Goal: Information Seeking & Learning: Find contact information

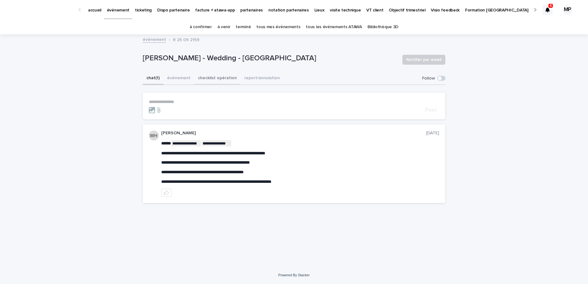
click at [209, 83] on button "checklist opération" at bounding box center [217, 78] width 46 height 13
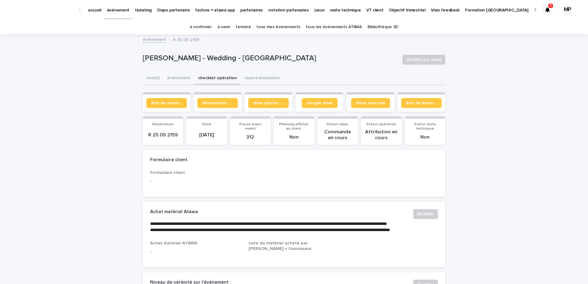
click at [175, 74] on button "événement" at bounding box center [178, 78] width 31 height 13
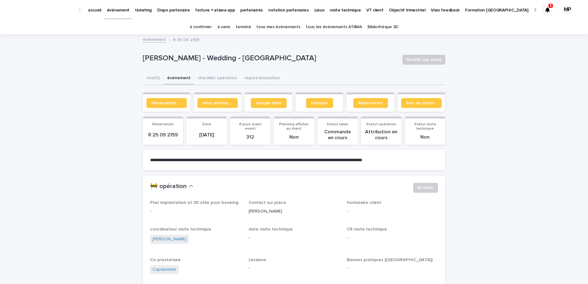
click at [214, 59] on p "Baptiste Guffond - Wedding - Sainte Radegonde" at bounding box center [270, 58] width 255 height 9
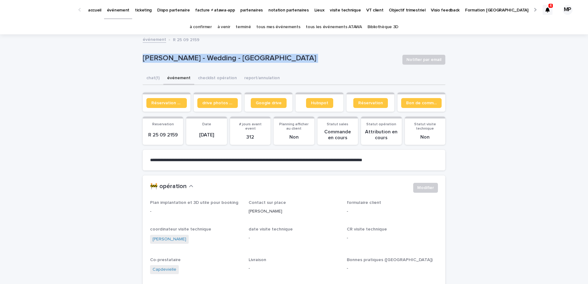
click at [214, 59] on p "Baptiste Guffond - Wedding - Sainte Radegonde" at bounding box center [270, 58] width 255 height 9
copy div "Baptiste Guffond - Wedding - Sainte Radegonde Notifier par email Sorry, there w…"
click at [153, 79] on button "chat (1)" at bounding box center [153, 78] width 21 height 13
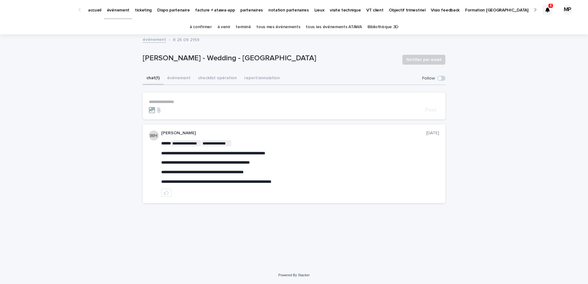
click at [125, 117] on div "**********" at bounding box center [294, 150] width 588 height 231
click at [341, 24] on link "tous les événements ATAWA" at bounding box center [334, 27] width 56 height 15
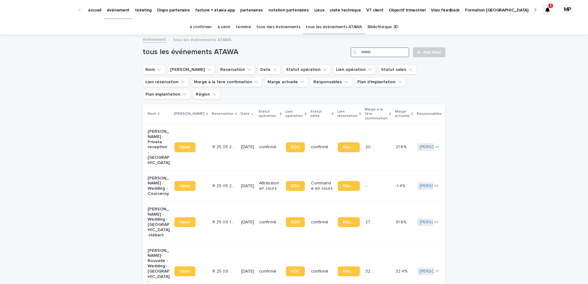
click at [372, 55] on input "Search" at bounding box center [380, 52] width 59 height 10
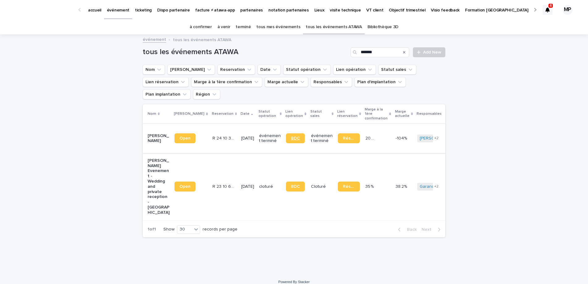
click at [291, 136] on span "BDC" at bounding box center [295, 138] width 9 height 4
click at [367, 52] on input "*******" at bounding box center [380, 52] width 59 height 10
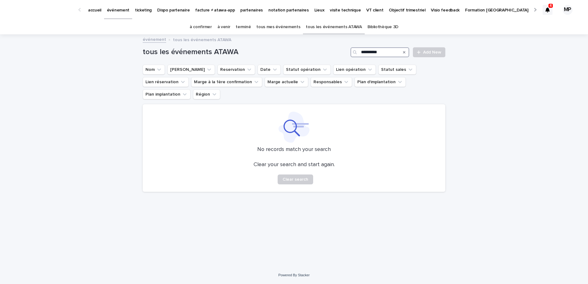
click at [371, 53] on input "*********" at bounding box center [380, 52] width 59 height 10
click at [384, 53] on input "**********" at bounding box center [380, 52] width 59 height 10
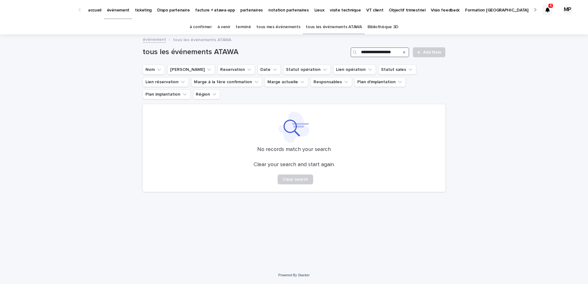
click at [384, 53] on input "**********" at bounding box center [380, 52] width 59 height 10
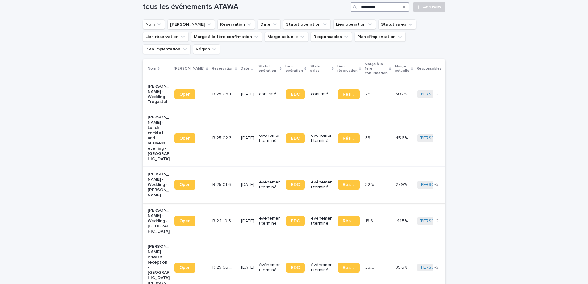
scroll to position [57, 0]
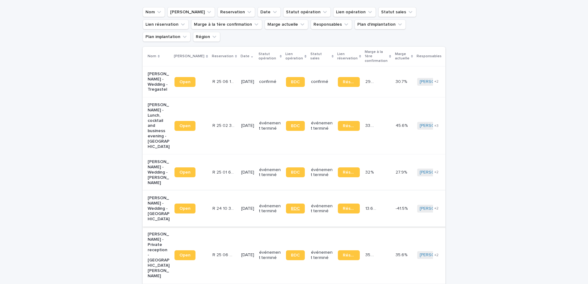
type input "*********"
click at [291, 206] on span "BDC" at bounding box center [295, 208] width 9 height 4
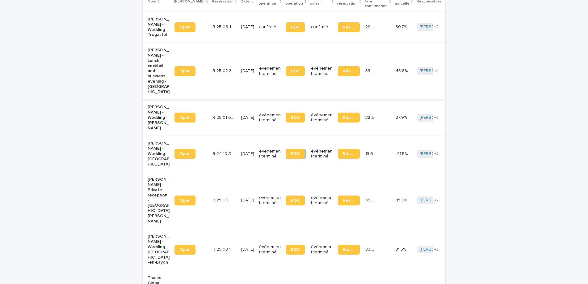
scroll to position [113, 0]
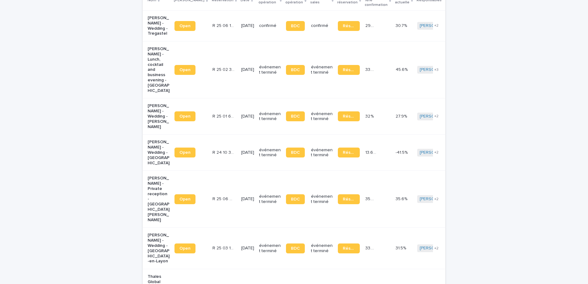
click at [159, 147] on p "Laura Chevalier - Wedding - Saint-Martin-du-Lac" at bounding box center [159, 152] width 22 height 26
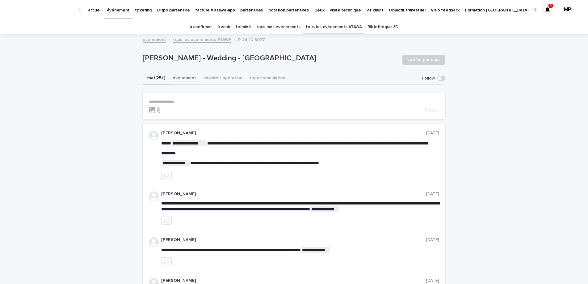
drag, startPoint x: 197, startPoint y: 80, endPoint x: 198, endPoint y: 85, distance: 5.7
click at [197, 80] on button "événement" at bounding box center [184, 78] width 31 height 13
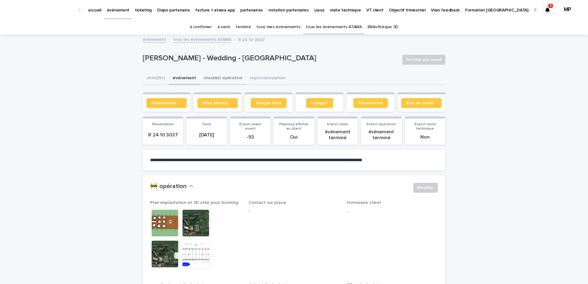
click at [210, 84] on button "checklist opération" at bounding box center [223, 78] width 46 height 13
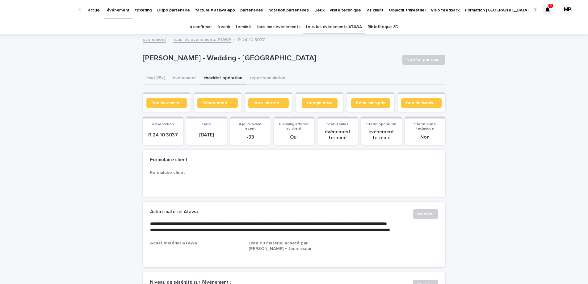
click at [331, 30] on link "tous les événements ATAWA" at bounding box center [334, 27] width 56 height 15
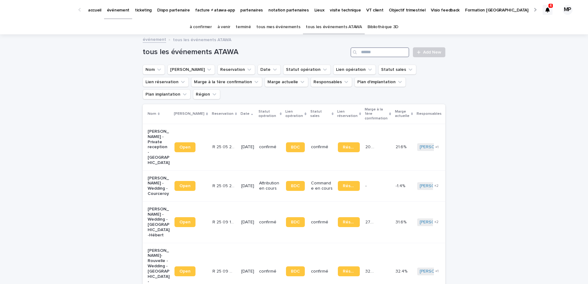
click at [366, 52] on input "Search" at bounding box center [380, 52] width 59 height 10
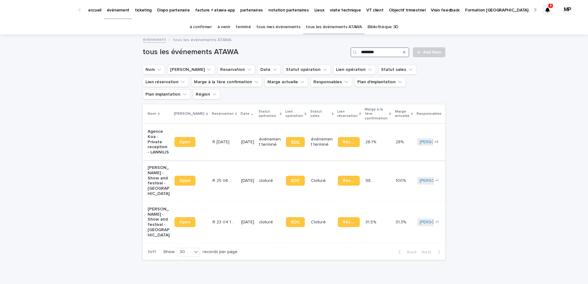
type input "********"
click at [291, 140] on span "BDC" at bounding box center [295, 142] width 9 height 4
click at [158, 129] on p "Agence Koa - Private reception - LANNILIS" at bounding box center [159, 142] width 22 height 26
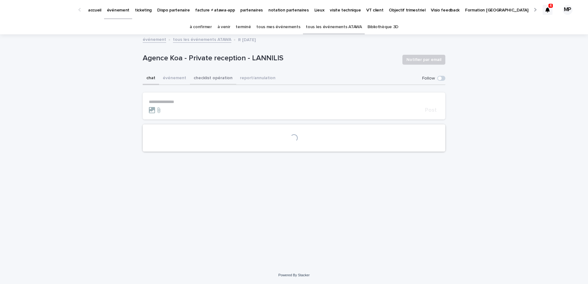
click at [209, 78] on button "checklist opération" at bounding box center [213, 78] width 46 height 13
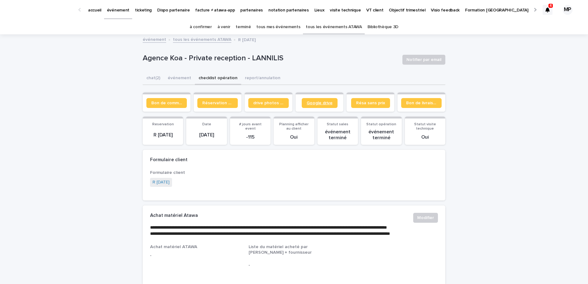
click at [318, 105] on span "Google drive" at bounding box center [320, 103] width 26 height 4
click at [189, 77] on button "événement" at bounding box center [179, 78] width 31 height 13
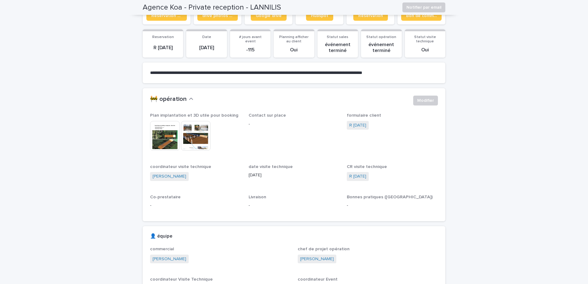
scroll to position [86, 0]
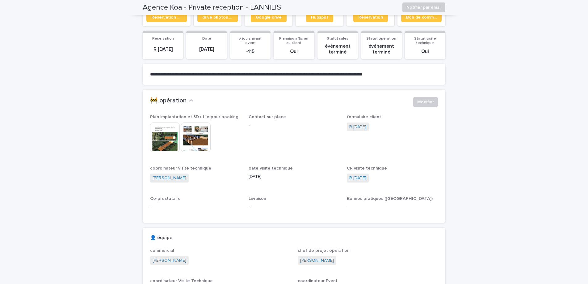
click at [166, 136] on img at bounding box center [165, 137] width 30 height 30
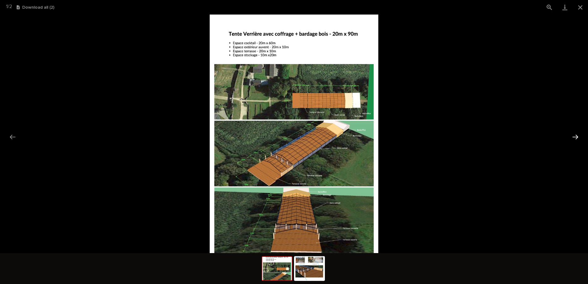
click at [575, 137] on button "Next slide" at bounding box center [575, 137] width 13 height 12
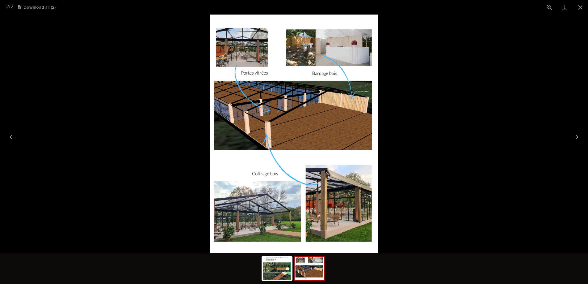
click at [515, 174] on picture at bounding box center [294, 134] width 588 height 238
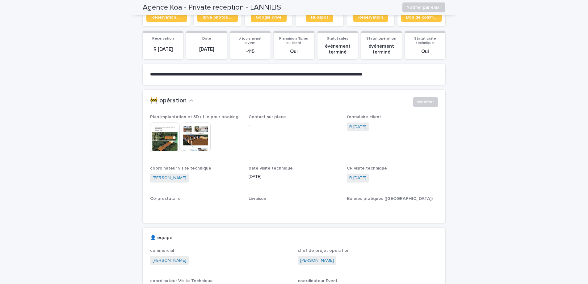
click at [188, 146] on img at bounding box center [196, 137] width 30 height 30
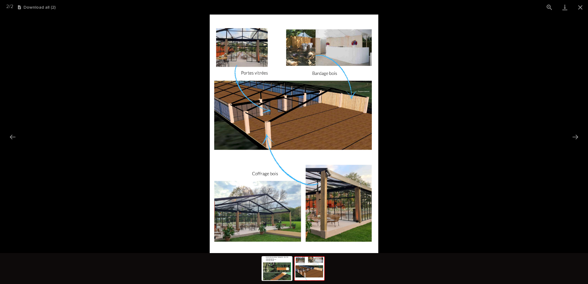
click at [504, 178] on picture at bounding box center [294, 134] width 588 height 238
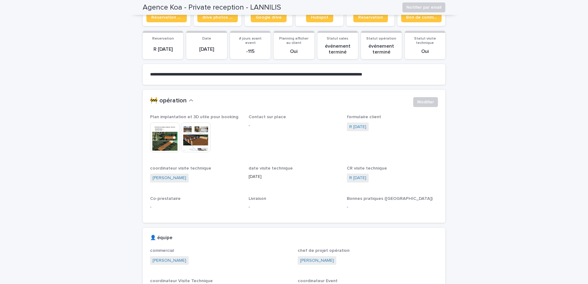
scroll to position [0, 0]
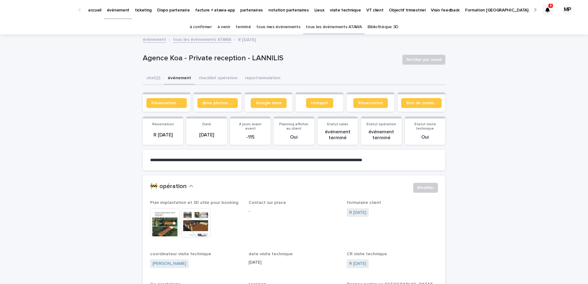
click at [316, 30] on link "tous les événements ATAWA" at bounding box center [334, 27] width 56 height 15
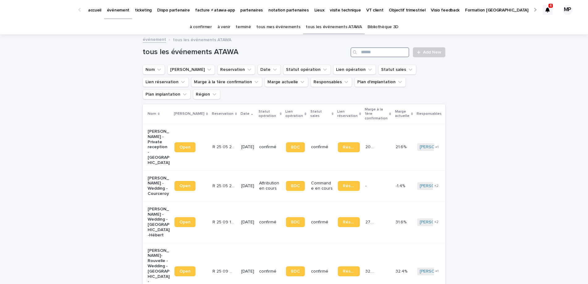
click at [375, 52] on input "Search" at bounding box center [380, 52] width 59 height 10
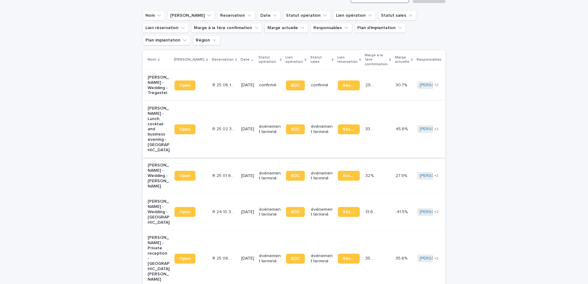
scroll to position [54, 0]
type input "*********"
click at [162, 198] on p "Laura Chevalier - Wedding - Saint-Martin-du-Lac" at bounding box center [159, 211] width 22 height 26
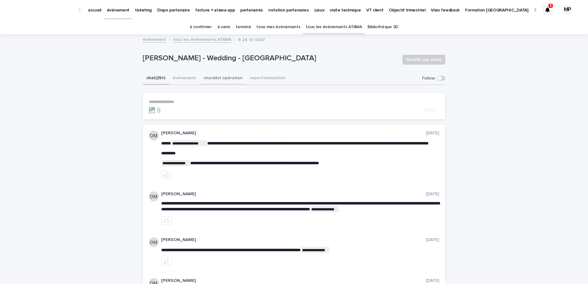
click at [214, 77] on button "checklist opération" at bounding box center [223, 78] width 46 height 13
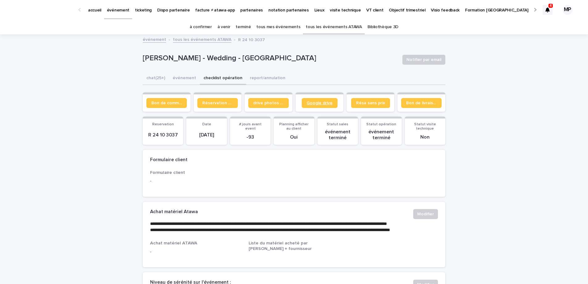
click at [325, 104] on span "Google drive" at bounding box center [320, 103] width 26 height 4
click at [345, 29] on link "tous les événements ATAWA" at bounding box center [334, 27] width 56 height 15
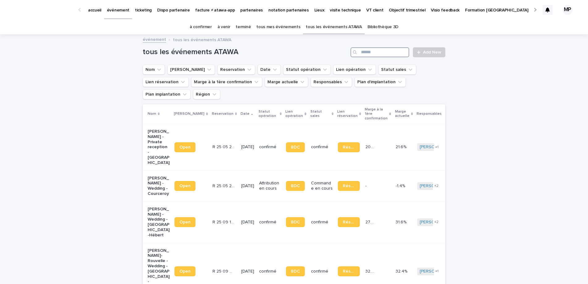
click at [390, 53] on input "Search" at bounding box center [380, 52] width 59 height 10
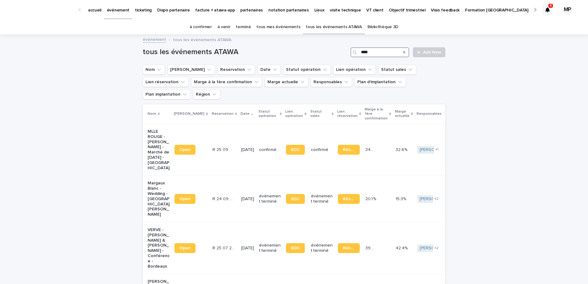
click at [362, 50] on input "***" at bounding box center [380, 52] width 59 height 10
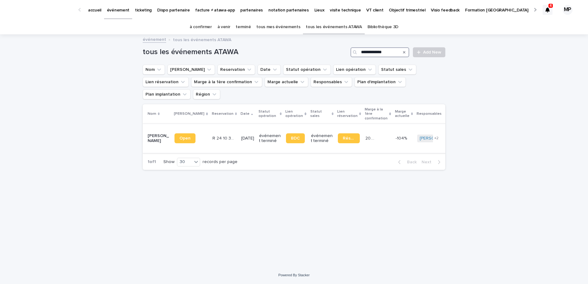
type input "**********"
click at [158, 133] on p "Benjamin Mas - Mariage - Chambly" at bounding box center [159, 138] width 22 height 11
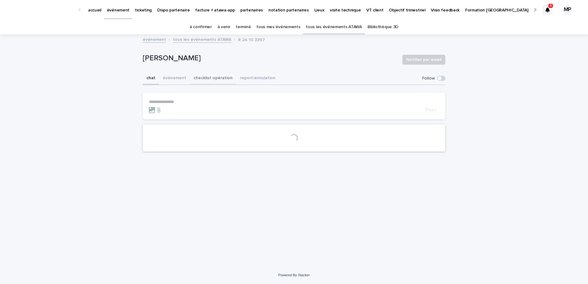
click at [208, 82] on button "checklist opération" at bounding box center [213, 78] width 46 height 13
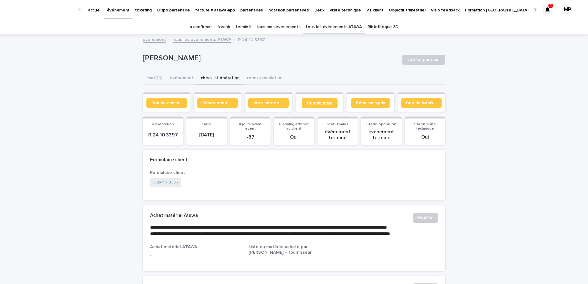
click at [312, 103] on span "Google drive" at bounding box center [320, 103] width 26 height 4
click at [337, 31] on link "tous les événements ATAWA" at bounding box center [334, 27] width 56 height 15
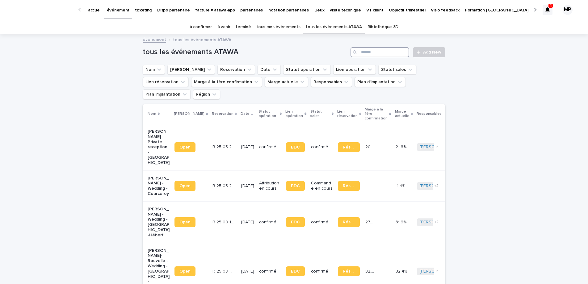
click at [394, 52] on input "Search" at bounding box center [380, 52] width 59 height 10
type input "**********"
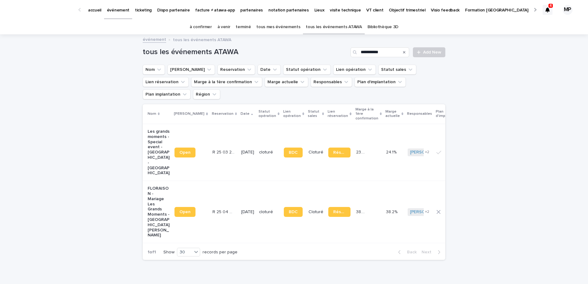
click at [144, 141] on td "Les grands moments - Special event - Château de Villette - Condécourt" at bounding box center [157, 152] width 29 height 57
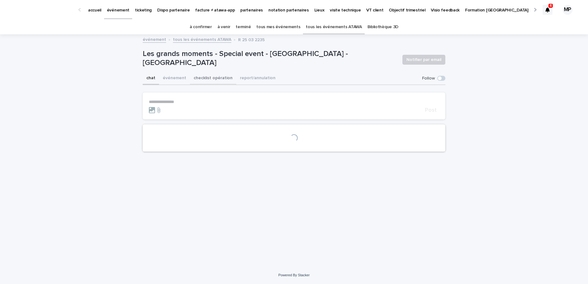
click at [210, 77] on button "checklist opération" at bounding box center [213, 78] width 46 height 13
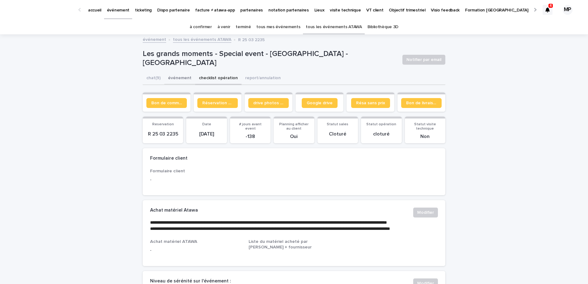
click at [184, 80] on button "événement" at bounding box center [179, 78] width 31 height 13
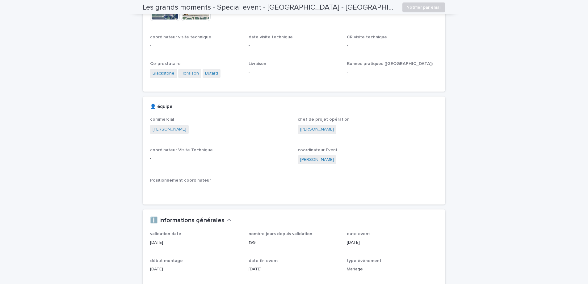
scroll to position [219, 0]
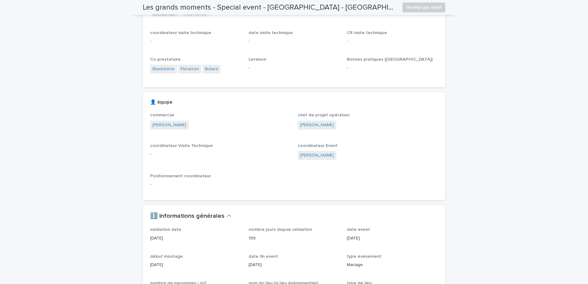
click at [229, 13] on div "Les grands moments - Special event - Château de Villette - Condécourt Notifier …" at bounding box center [294, 7] width 303 height 15
click at [229, 11] on h2 "Les grands moments - Special event - Château de Villette - Condécourt" at bounding box center [270, 7] width 255 height 9
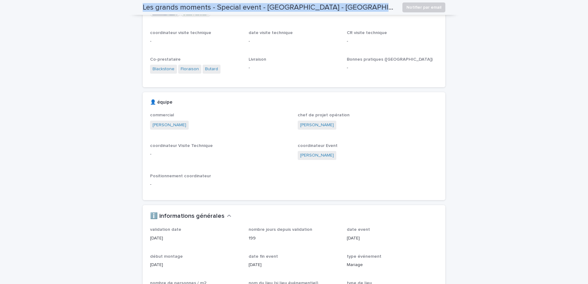
click at [229, 11] on h2 "Les grands moments - Special event - Château de Villette - Condécourt" at bounding box center [270, 7] width 255 height 9
copy div "Les grands moments - Special event - Château de Villette - Condécourt Notifier …"
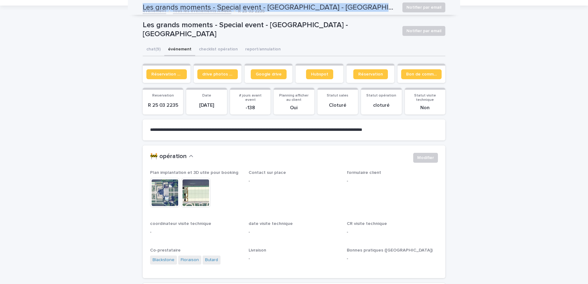
scroll to position [0, 0]
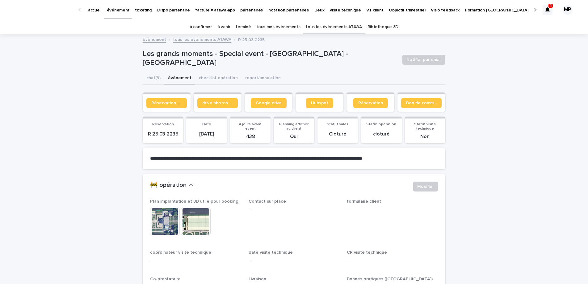
click at [332, 24] on link "tous les événements ATAWA" at bounding box center [334, 27] width 56 height 15
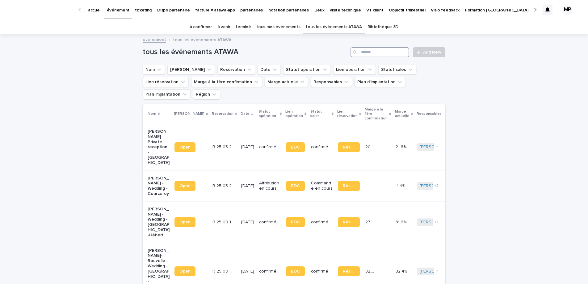
click at [370, 55] on input "Search" at bounding box center [380, 52] width 59 height 10
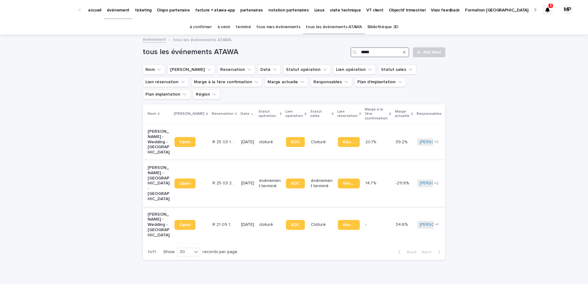
type input "*****"
click at [163, 165] on p "Eugénie Delport - Mazarine - Château d'Estoublon - Fontvieille" at bounding box center [159, 183] width 22 height 36
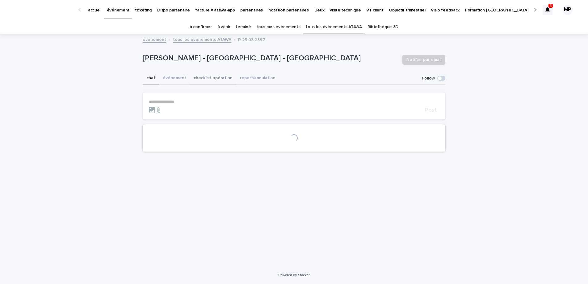
click at [217, 78] on button "checklist opération" at bounding box center [213, 78] width 46 height 13
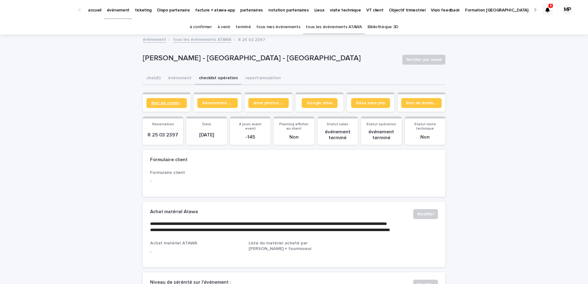
click at [170, 104] on span "Bon de commande" at bounding box center [166, 103] width 31 height 4
click at [345, 31] on link "tous les événements ATAWA" at bounding box center [334, 27] width 56 height 15
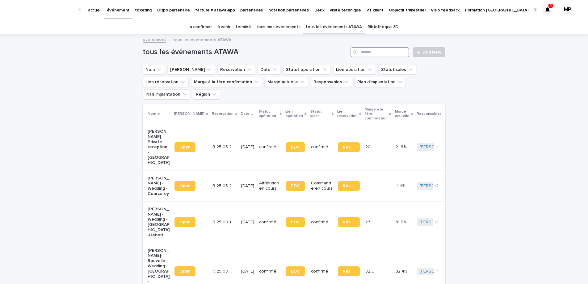
click at [383, 50] on input "Search" at bounding box center [380, 52] width 59 height 10
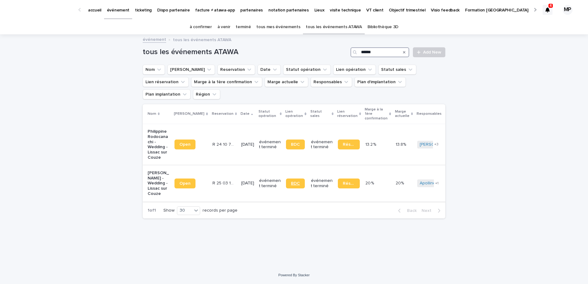
type input "******"
click at [291, 181] on span "BDC" at bounding box center [295, 183] width 9 height 4
click at [287, 139] on link "BDC" at bounding box center [295, 144] width 19 height 10
click at [159, 129] on p "Philippine Rodocanachi - Wedding - Lissac sur Couze" at bounding box center [159, 144] width 22 height 31
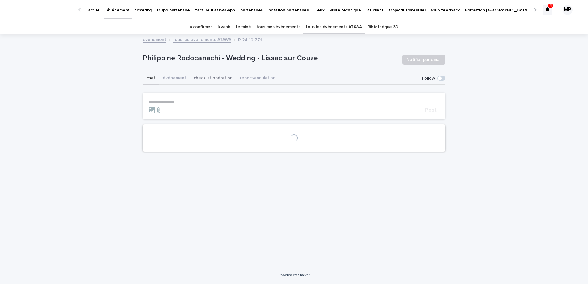
click at [202, 80] on button "checklist opération" at bounding box center [213, 78] width 46 height 13
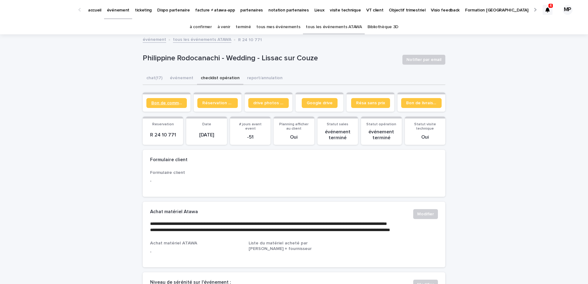
click at [178, 104] on span "Bon de commande" at bounding box center [166, 103] width 31 height 4
click at [257, 99] on link "drive photos coordinateur" at bounding box center [268, 103] width 40 height 10
click at [314, 100] on link "Google drive" at bounding box center [320, 103] width 36 height 10
click at [188, 76] on button "événement" at bounding box center [181, 78] width 31 height 13
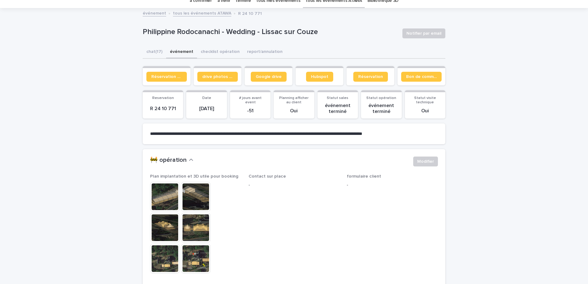
scroll to position [27, 0]
click at [165, 198] on img at bounding box center [165, 196] width 30 height 30
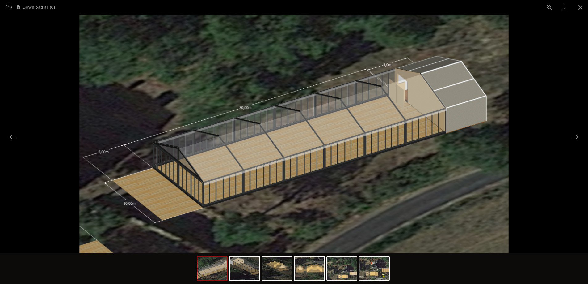
click at [506, 178] on img at bounding box center [294, 134] width 430 height 238
click at [530, 154] on picture at bounding box center [294, 134] width 588 height 238
click at [581, 7] on button "Close gallery" at bounding box center [580, 7] width 15 height 15
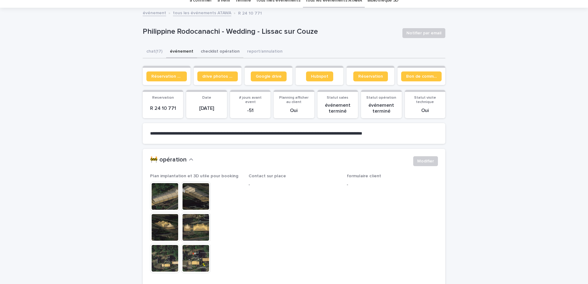
click at [208, 52] on button "checklist opération" at bounding box center [220, 51] width 46 height 13
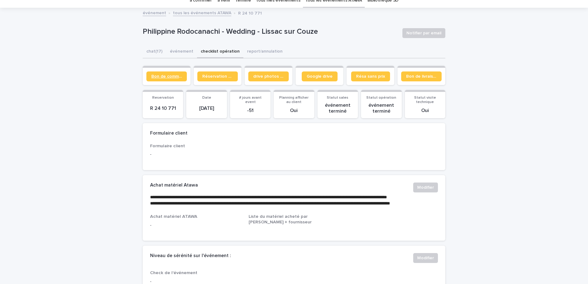
click at [172, 78] on span "Bon de commande" at bounding box center [166, 76] width 31 height 4
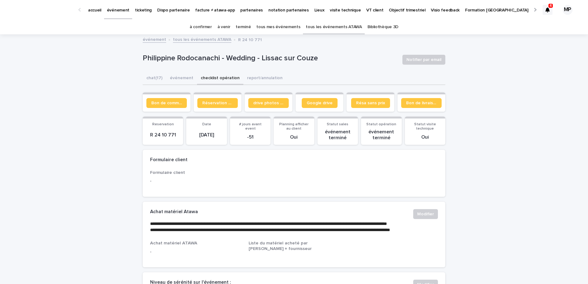
click at [322, 31] on link "tous les événements ATAWA" at bounding box center [334, 27] width 56 height 15
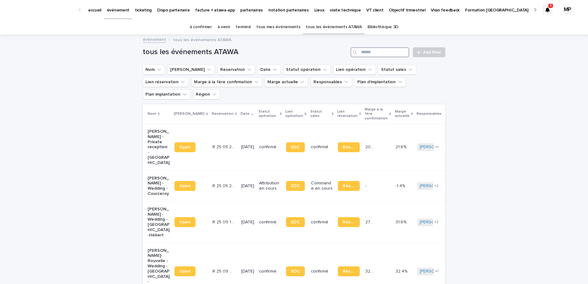
click at [363, 51] on input "Search" at bounding box center [380, 52] width 59 height 10
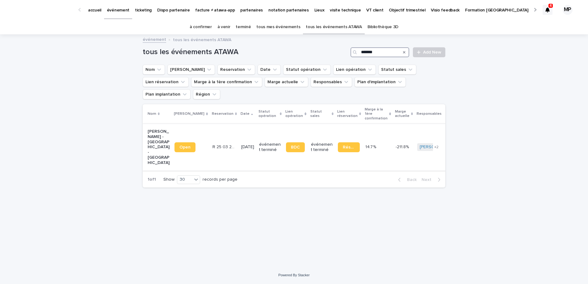
type input "*******"
click at [160, 129] on p "Eugénie Delport - Mazarine - Château d'Estoublon - Fontvieille" at bounding box center [159, 147] width 22 height 36
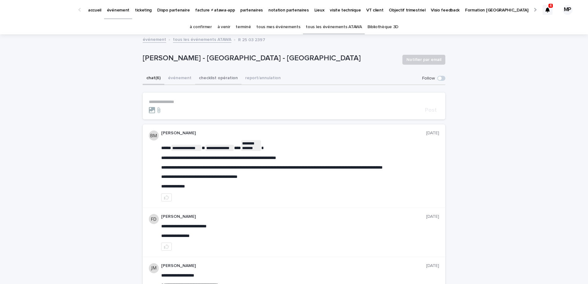
click at [217, 76] on button "checklist opération" at bounding box center [218, 78] width 46 height 13
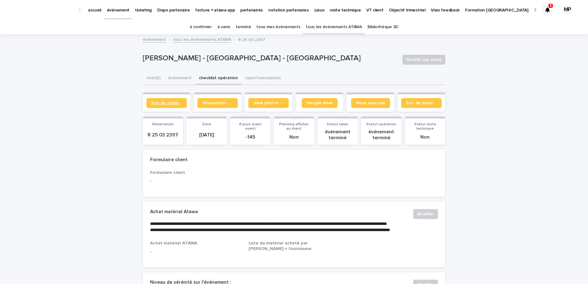
click at [169, 106] on link "Bon de commande" at bounding box center [166, 103] width 40 height 10
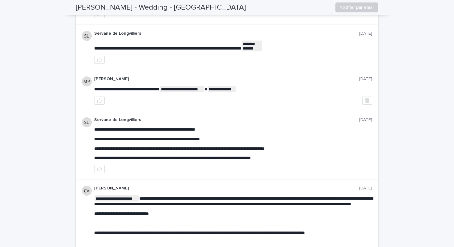
scroll to position [303, 0]
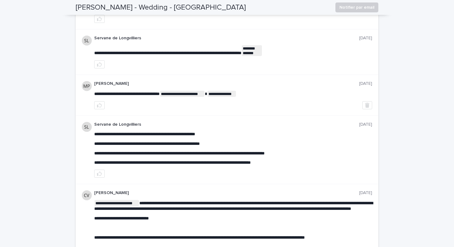
click at [195, 134] on span "**********" at bounding box center [144, 134] width 101 height 4
copy span "**********"
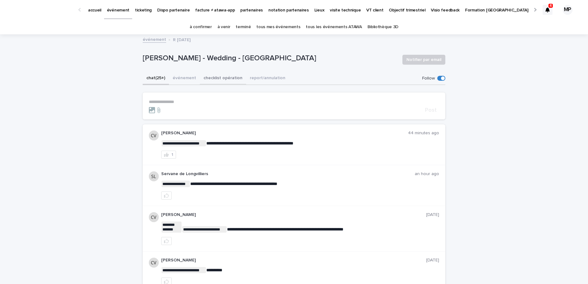
click at [220, 80] on button "checklist opération" at bounding box center [223, 78] width 46 height 13
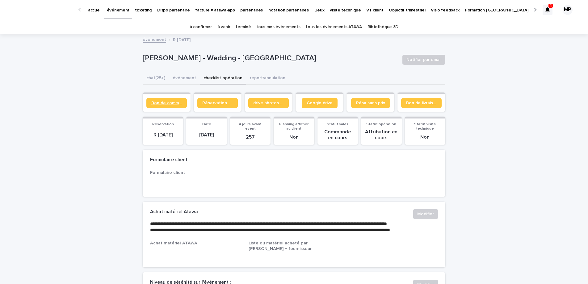
click at [169, 101] on span "Bon de commande" at bounding box center [166, 103] width 31 height 4
click at [320, 30] on link "tous les événements ATAWA" at bounding box center [334, 27] width 56 height 15
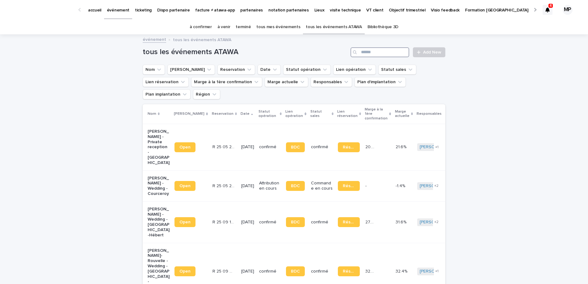
click at [367, 52] on input "Search" at bounding box center [380, 52] width 59 height 10
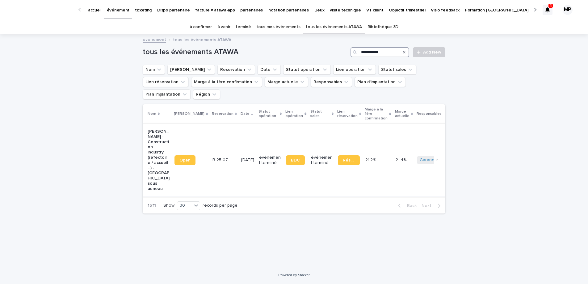
type input "**********"
click at [154, 134] on p "Bruno Gaussin - Construction industry (réfectoire / accueil ...) - Aulnay sous …" at bounding box center [159, 160] width 22 height 62
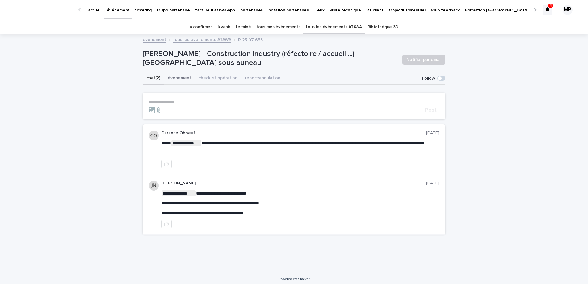
click at [175, 80] on button "événement" at bounding box center [179, 78] width 31 height 13
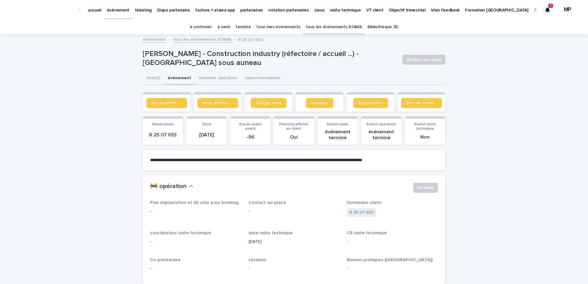
click at [340, 21] on link "tous les événements ATAWA" at bounding box center [334, 27] width 56 height 15
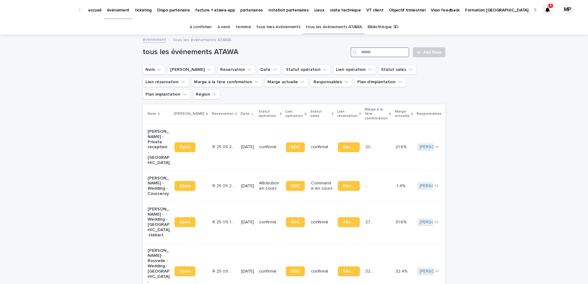
click at [369, 50] on input "Search" at bounding box center [380, 52] width 59 height 10
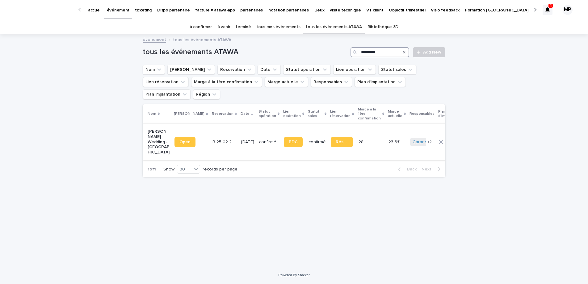
type input "*********"
click at [159, 129] on p "Noémie Dumanois - Wedding - Sandillon" at bounding box center [159, 142] width 22 height 26
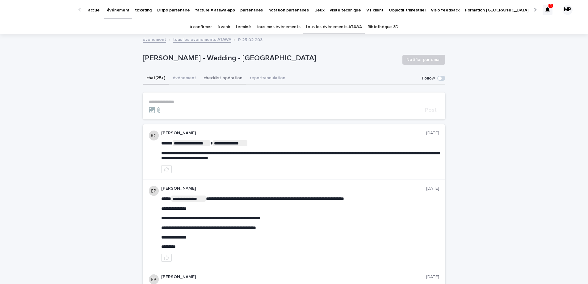
click at [204, 80] on button "checklist opération" at bounding box center [223, 78] width 46 height 13
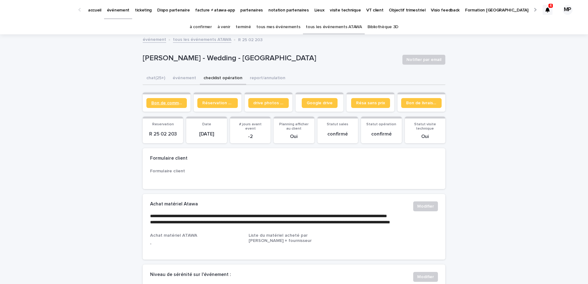
click at [173, 102] on span "Bon de commande" at bounding box center [166, 103] width 31 height 4
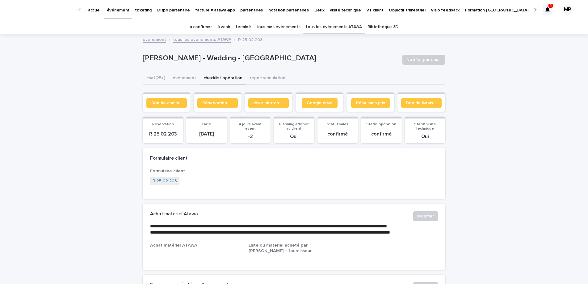
click at [349, 23] on link "tous les événements ATAWA" at bounding box center [334, 27] width 56 height 15
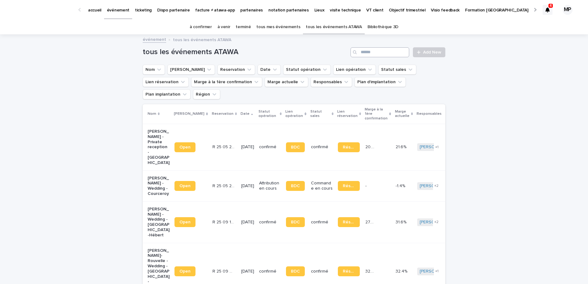
click at [386, 51] on input "Search" at bounding box center [380, 52] width 59 height 10
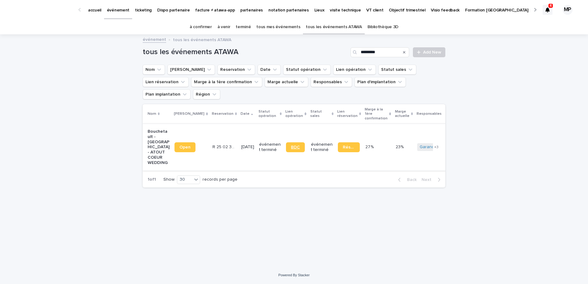
click at [291, 145] on span "BDC" at bounding box center [295, 147] width 9 height 4
click at [380, 52] on input "*********" at bounding box center [380, 52] width 59 height 10
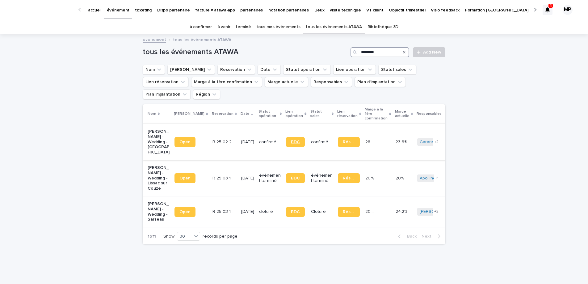
type input "********"
click at [291, 140] on span "BDC" at bounding box center [295, 142] width 9 height 4
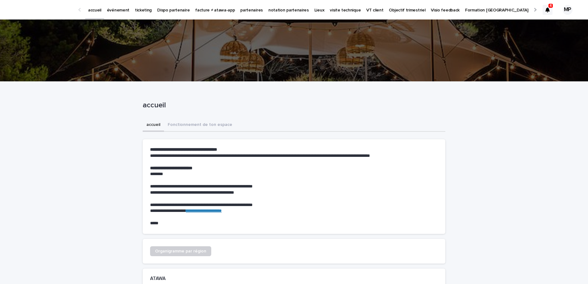
click at [245, 11] on p "partenaires" at bounding box center [251, 6] width 23 height 13
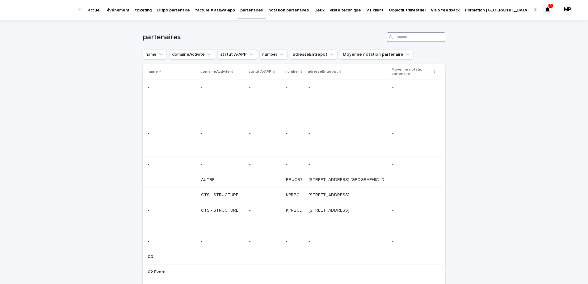
click at [414, 40] on input "Search" at bounding box center [416, 37] width 59 height 10
type input "*"
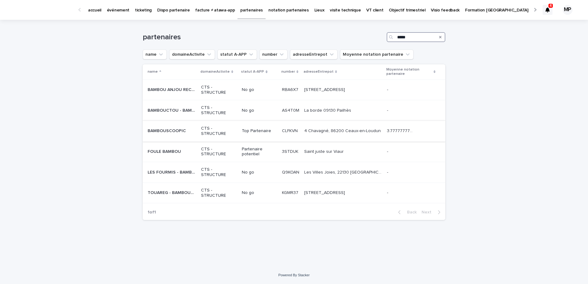
type input "*****"
click at [180, 129] on p "BAMBOUSCOOPIC" at bounding box center [168, 130] width 40 height 6
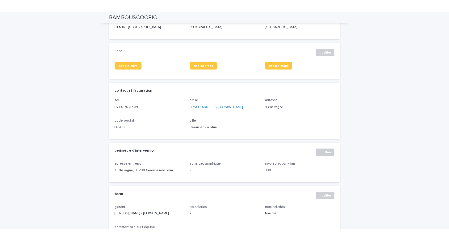
scroll to position [228, 0]
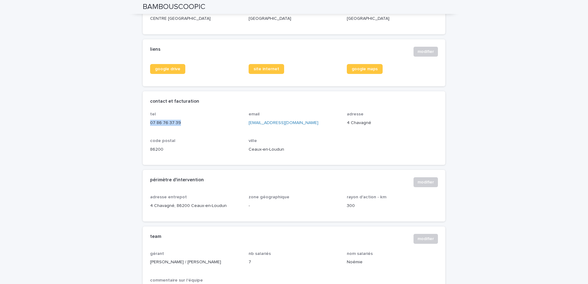
drag, startPoint x: 151, startPoint y: 123, endPoint x: 189, endPoint y: 123, distance: 38.3
click at [189, 123] on p "07 86 76 37 39" at bounding box center [195, 123] width 91 height 6
copy p "07 86 76 37 39"
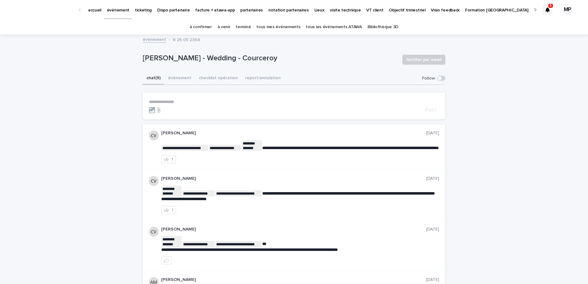
click at [138, 14] on link "ticketing" at bounding box center [143, 9] width 22 height 19
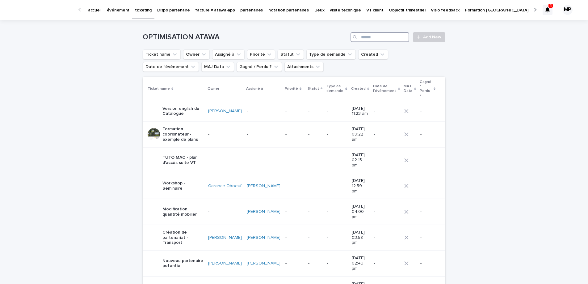
click at [371, 40] on input "Search" at bounding box center [380, 37] width 59 height 10
type input "******"
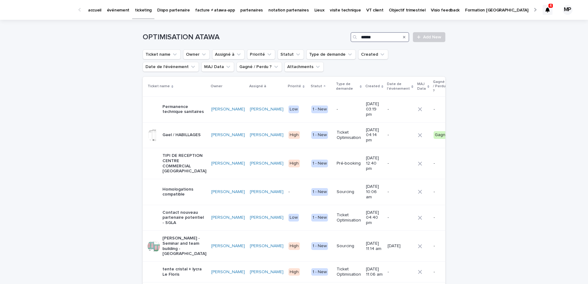
click at [384, 39] on input "******" at bounding box center [380, 37] width 59 height 10
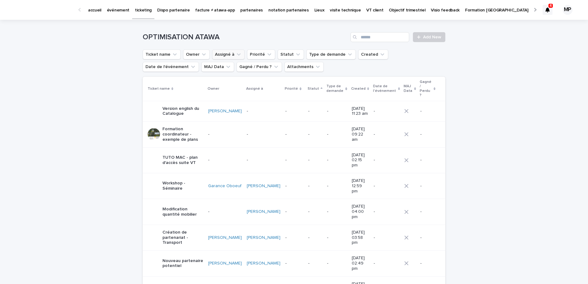
click at [227, 55] on button "Assigné à" at bounding box center [228, 54] width 32 height 10
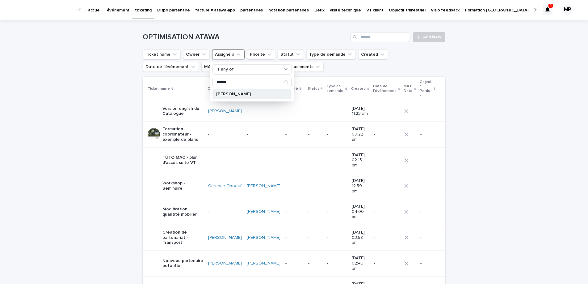
type input "******"
click at [220, 91] on div "Maureen Pilaud" at bounding box center [252, 94] width 79 height 10
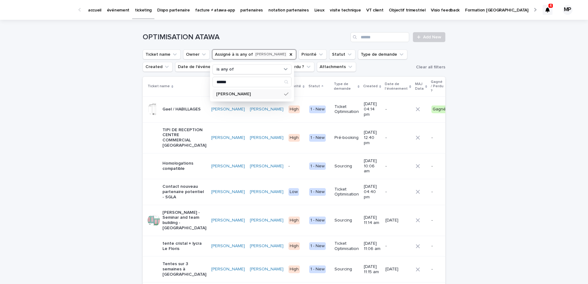
click at [107, 110] on div "Loading... Saving… Loading... Saving… OPTIMISATION ATAWA Add New Ticket name Ow…" at bounding box center [294, 262] width 588 height 485
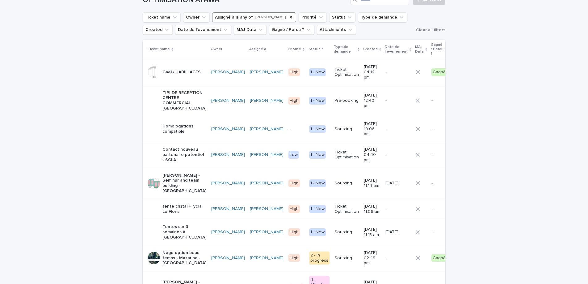
scroll to position [39, 0]
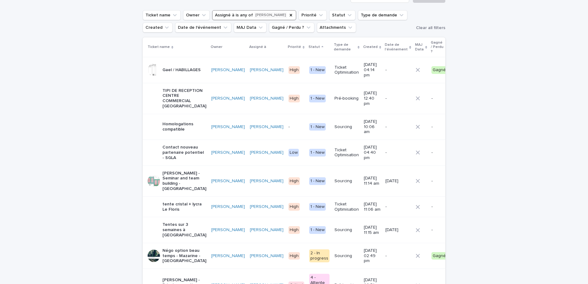
click at [380, 46] on icon at bounding box center [381, 47] width 2 height 3
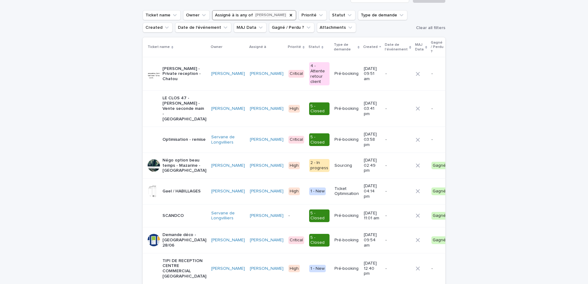
click at [380, 46] on icon at bounding box center [381, 47] width 2 height 3
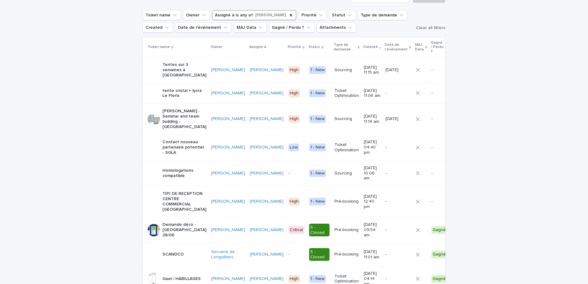
click at [169, 63] on p "Tentes sur 3 semaines à Perroy" at bounding box center [185, 69] width 44 height 15
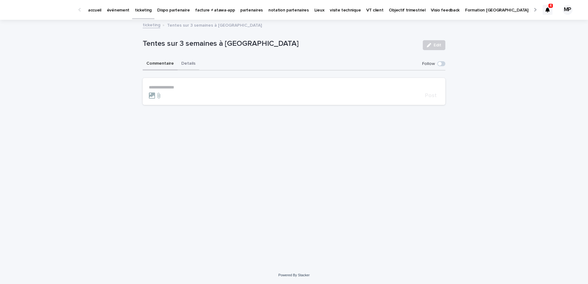
click at [181, 68] on button "Details" at bounding box center [189, 63] width 22 height 13
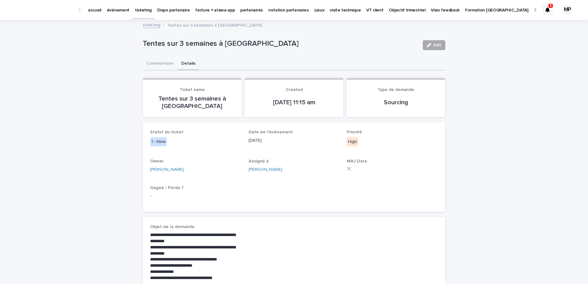
click at [429, 48] on button "Edit" at bounding box center [434, 45] width 23 height 10
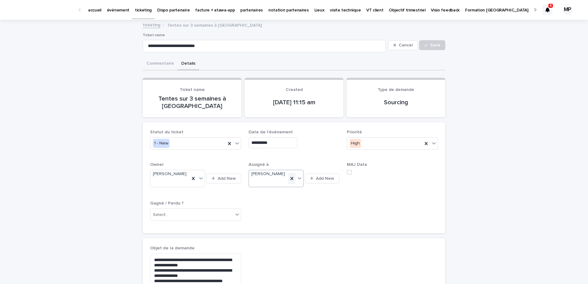
click at [293, 177] on icon at bounding box center [292, 178] width 3 height 3
type input "***"
click at [261, 192] on div "Joy Tarade" at bounding box center [276, 187] width 55 height 11
click at [435, 46] on span "Save" at bounding box center [436, 45] width 10 height 4
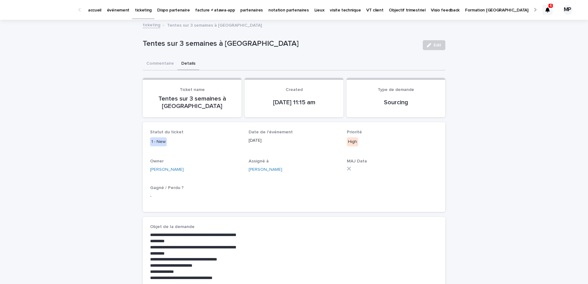
click at [155, 24] on link "ticketing" at bounding box center [152, 24] width 18 height 7
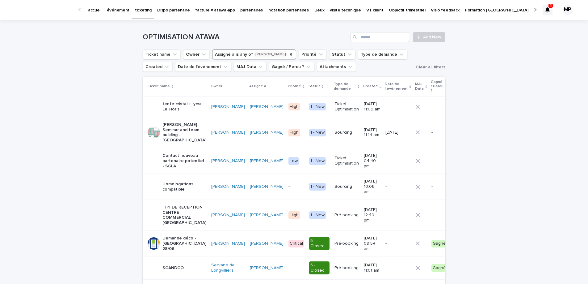
click at [181, 104] on p "tente cristal + lycra Le Floris" at bounding box center [185, 106] width 44 height 11
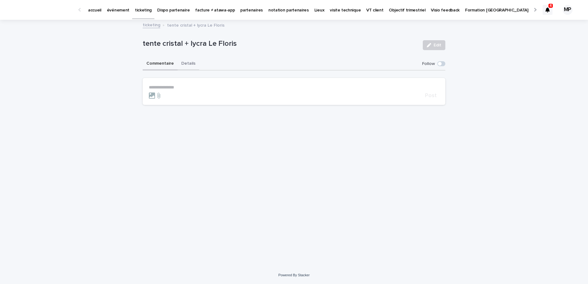
click at [185, 64] on button "Details" at bounding box center [189, 63] width 22 height 13
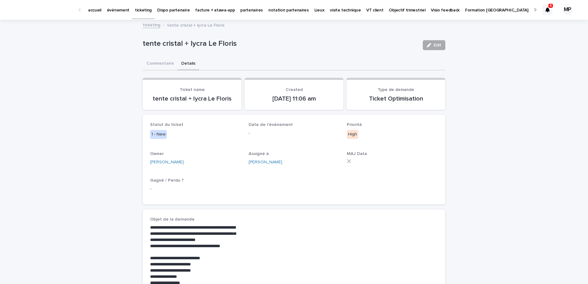
click at [436, 47] on span "Edit" at bounding box center [438, 45] width 8 height 4
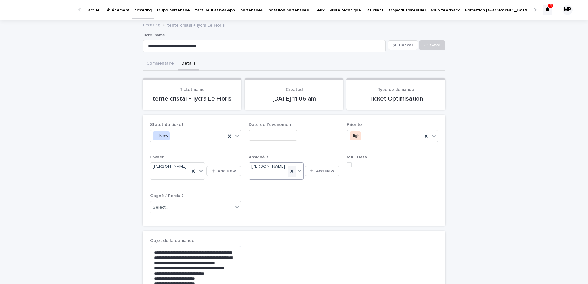
click at [293, 168] on icon at bounding box center [292, 171] width 6 height 6
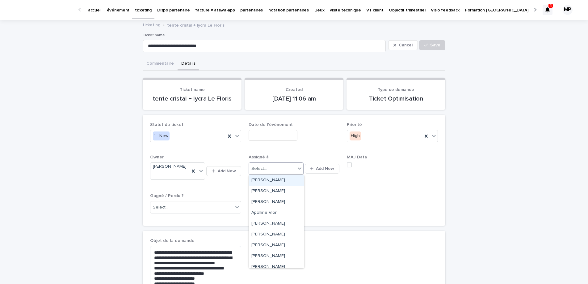
click at [266, 167] on div "Select..." at bounding box center [259, 168] width 15 height 6
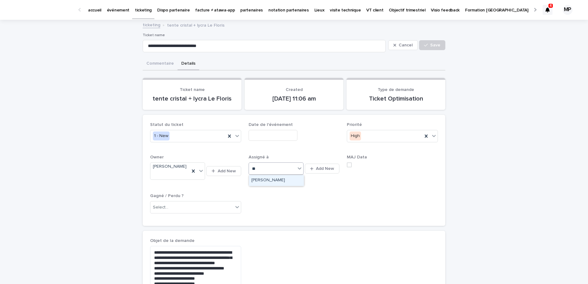
type input "***"
click at [266, 183] on div "Joy Tarade" at bounding box center [276, 180] width 55 height 11
click at [433, 47] on span "Save" at bounding box center [436, 45] width 10 height 4
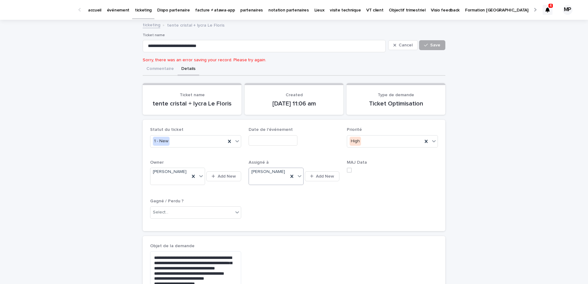
click at [439, 44] on span "Save" at bounding box center [436, 45] width 10 height 4
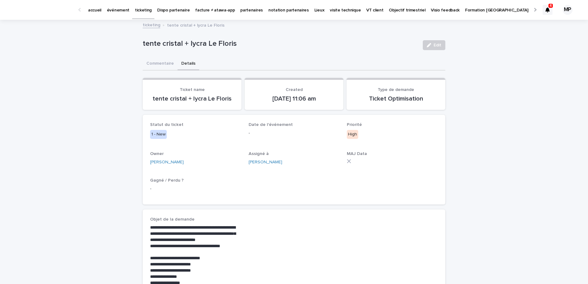
click at [546, 11] on icon at bounding box center [548, 9] width 4 height 5
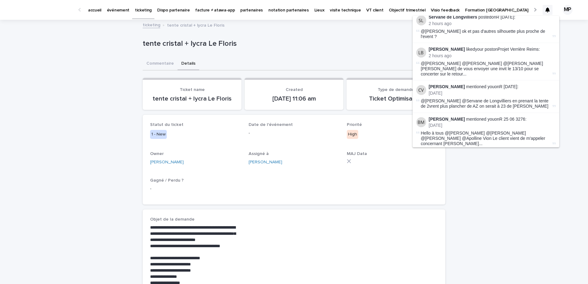
scroll to position [85, 0]
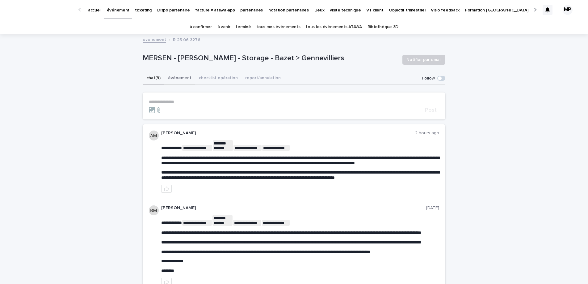
click at [209, 79] on button "checklist opération" at bounding box center [218, 78] width 46 height 13
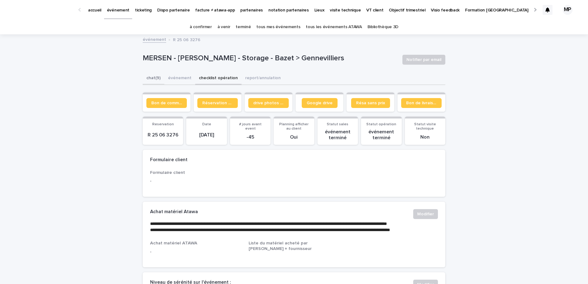
click at [155, 79] on button "chat (9)" at bounding box center [154, 78] width 22 height 13
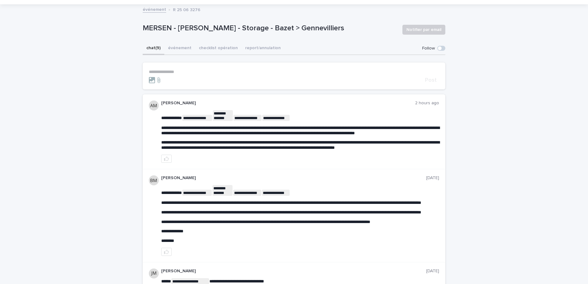
scroll to position [30, 0]
click at [168, 161] on icon "button" at bounding box center [166, 158] width 5 height 5
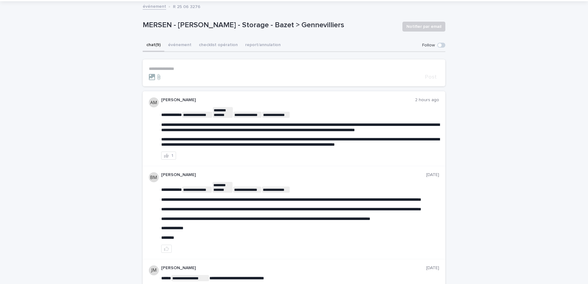
scroll to position [33, 0]
click at [162, 70] on p "**********" at bounding box center [294, 68] width 291 height 5
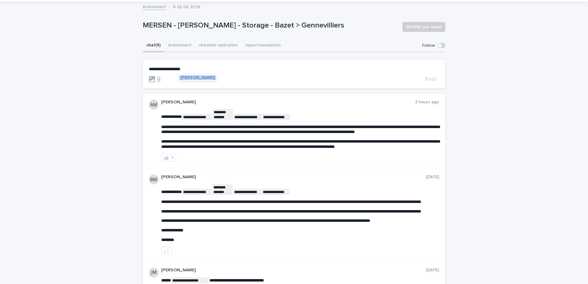
click at [185, 78] on span "[PERSON_NAME]" at bounding box center [197, 77] width 35 height 4
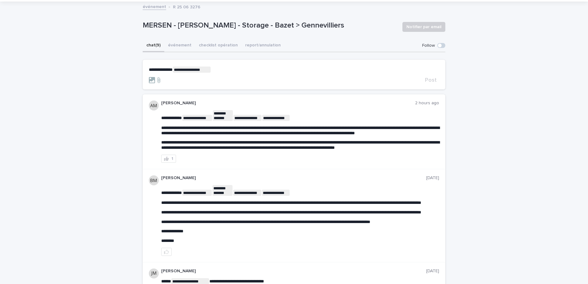
click at [221, 67] on p "**********" at bounding box center [294, 69] width 291 height 6
click at [245, 71] on p "**********" at bounding box center [294, 69] width 291 height 6
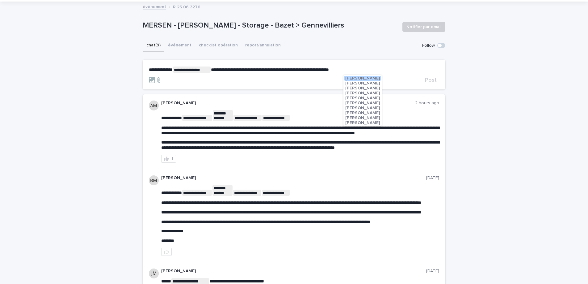
click at [370, 114] on span "[PERSON_NAME]" at bounding box center [363, 113] width 35 height 4
click at [390, 72] on p "**********" at bounding box center [294, 69] width 291 height 6
click at [434, 77] on span "Post" at bounding box center [431, 80] width 12 height 6
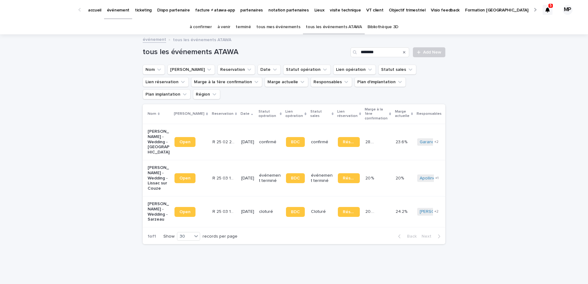
click at [245, 14] on link "partenaires" at bounding box center [252, 9] width 28 height 19
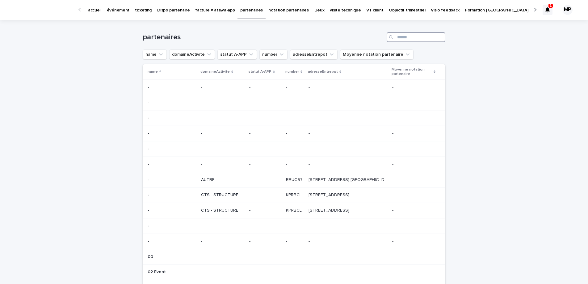
click at [422, 39] on input "Search" at bounding box center [416, 37] width 59 height 10
type input "*"
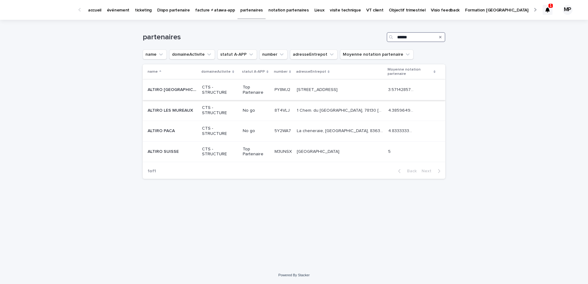
type input "******"
click at [181, 89] on p "ALTIRO [GEOGRAPHIC_DATA]" at bounding box center [173, 89] width 51 height 6
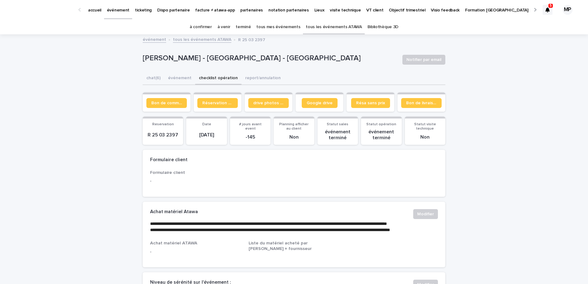
click at [247, 11] on p "partenaires" at bounding box center [251, 6] width 23 height 13
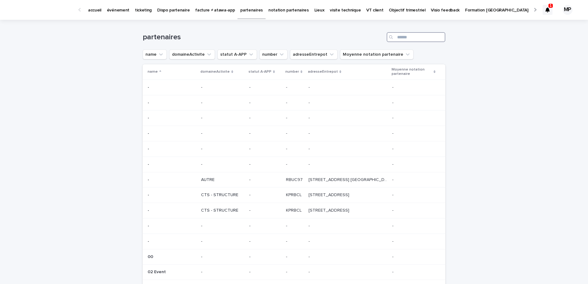
click at [403, 41] on input "Search" at bounding box center [416, 37] width 59 height 10
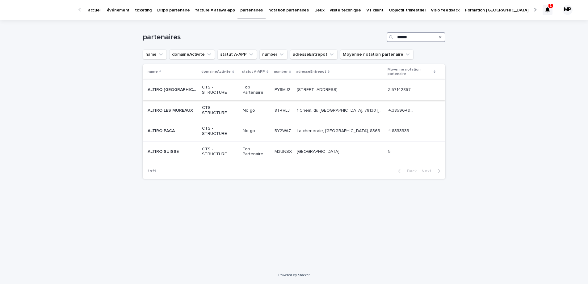
type input "******"
click at [177, 90] on p "ALTIRO [GEOGRAPHIC_DATA]" at bounding box center [173, 89] width 51 height 6
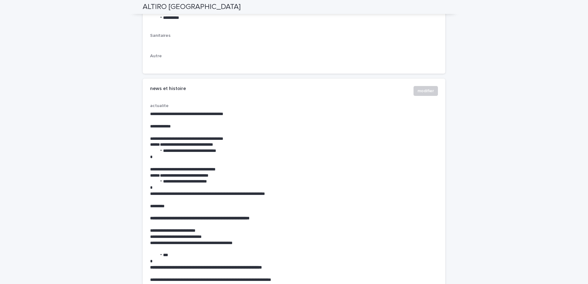
scroll to position [2369, 0]
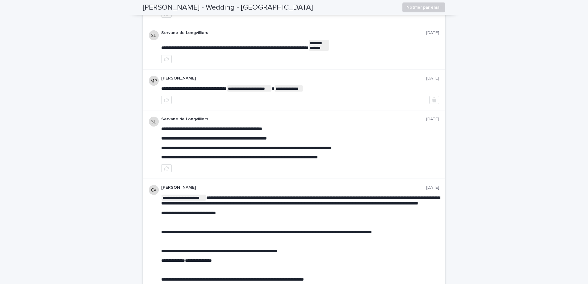
scroll to position [309, 0]
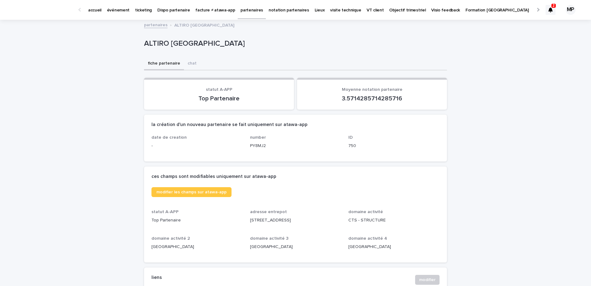
click at [240, 10] on p "partenaires" at bounding box center [251, 6] width 23 height 13
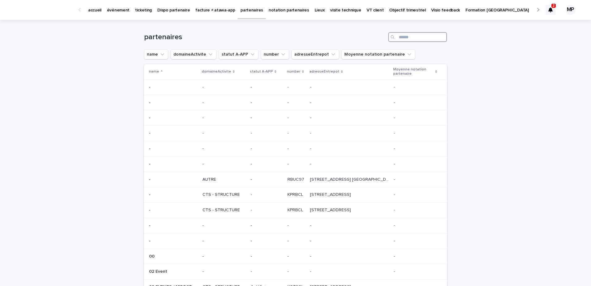
click at [401, 40] on input "Search" at bounding box center [417, 37] width 59 height 10
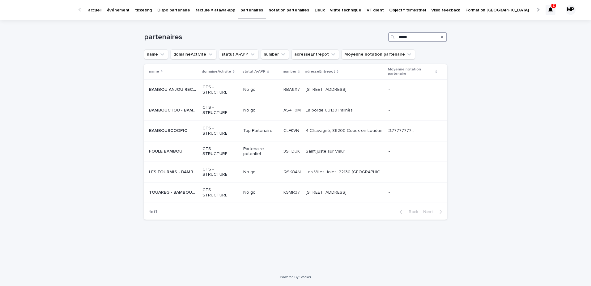
type input "*****"
click at [179, 133] on p "BAMBOUSCOOPIC" at bounding box center [169, 130] width 40 height 6
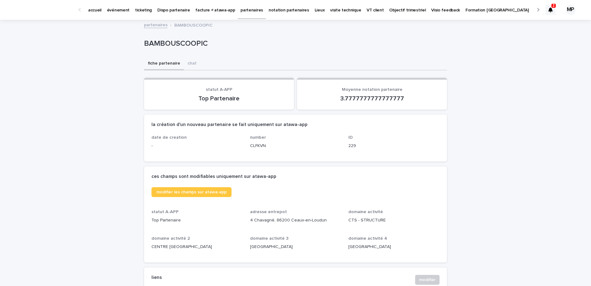
click at [241, 15] on link "partenaires" at bounding box center [252, 9] width 28 height 18
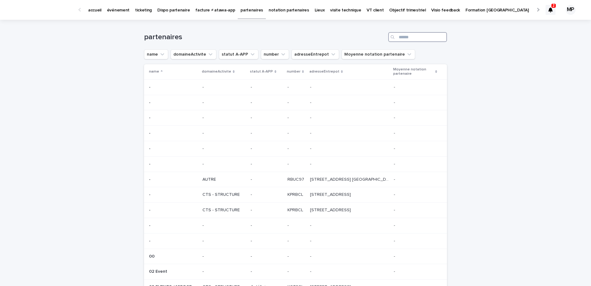
click at [428, 39] on input "Search" at bounding box center [417, 37] width 59 height 10
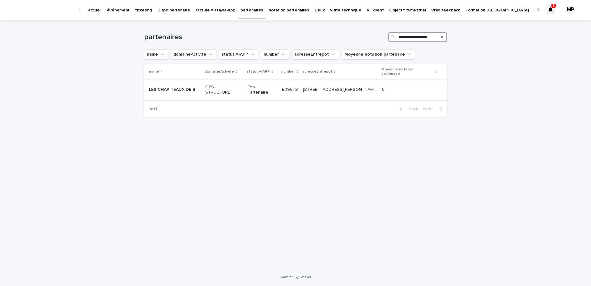
type input "**********"
click at [188, 86] on p "LES CHAPITEAUX DE BOURGOGNE" at bounding box center [175, 89] width 53 height 6
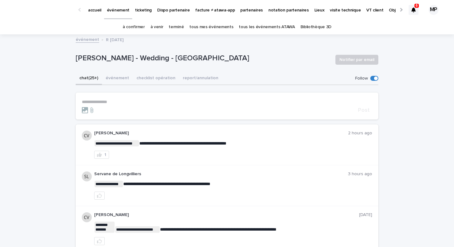
click at [246, 27] on link "tous les événements ATAWA" at bounding box center [267, 27] width 56 height 15
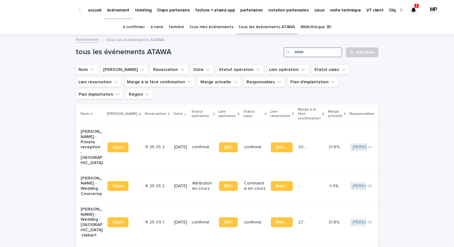
click at [312, 54] on input "Search" at bounding box center [313, 52] width 59 height 10
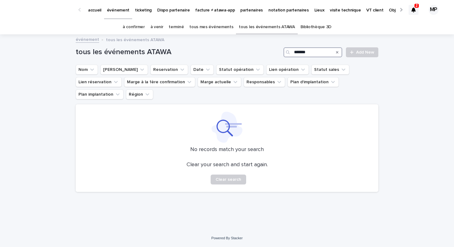
type input "*******"
click at [245, 11] on p "partenaires" at bounding box center [251, 6] width 23 height 13
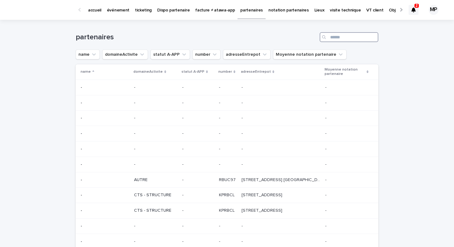
click at [332, 35] on input "Search" at bounding box center [349, 37] width 59 height 10
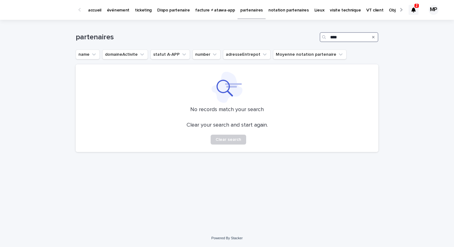
click at [339, 37] on input "****" at bounding box center [349, 37] width 59 height 10
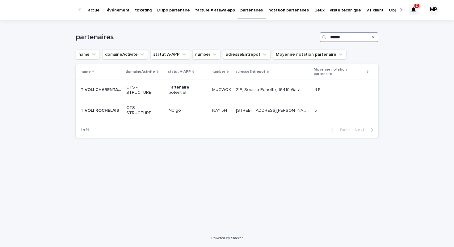
click at [348, 34] on input "******" at bounding box center [349, 37] width 59 height 10
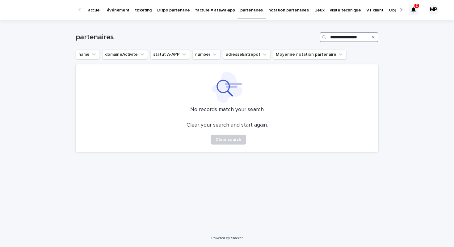
click at [349, 39] on input "**********" at bounding box center [349, 37] width 59 height 10
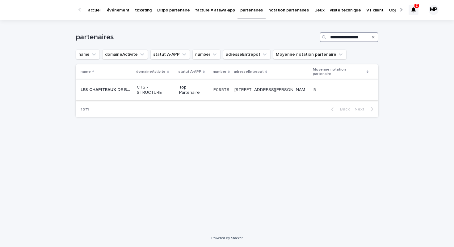
type input "**********"
click at [117, 79] on td "LES CHAPITEAUX DE BOURGOGNE LES CHAPITEAUX DE BOURGOGNE" at bounding box center [105, 89] width 59 height 21
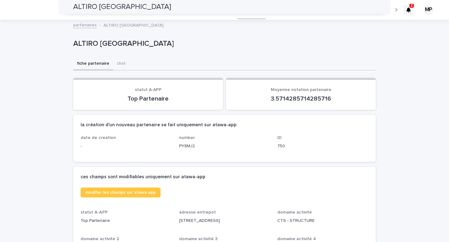
scroll to position [2369, 0]
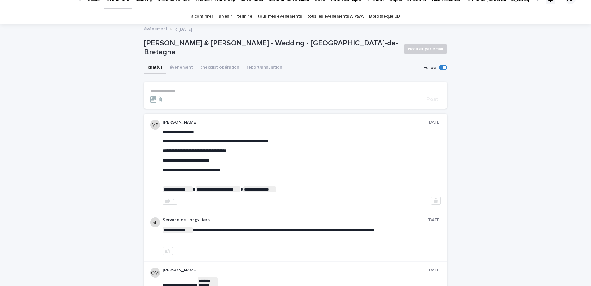
scroll to position [18, 0]
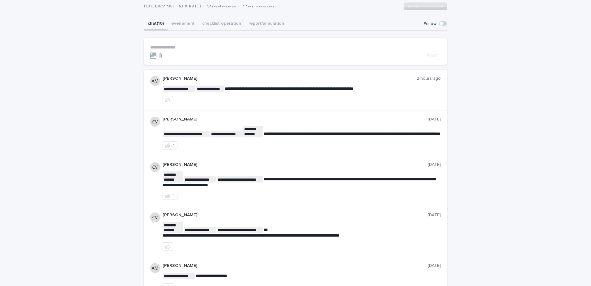
scroll to position [51, 0]
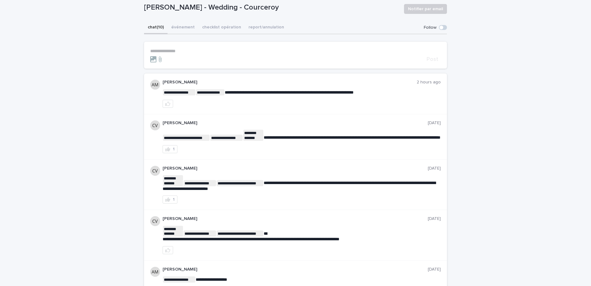
click at [197, 10] on p "Nicolas Mérigout - Wedding - Courceroy" at bounding box center [271, 7] width 255 height 9
copy div "Nicolas Mérigout - Wedding - Courceroy Notifier par email Sorry, there was an e…"
click at [220, 30] on button "checklist opération" at bounding box center [221, 27] width 46 height 13
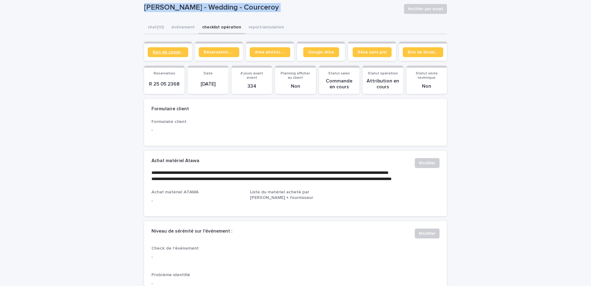
click at [175, 52] on span "Bon de commande" at bounding box center [168, 52] width 31 height 4
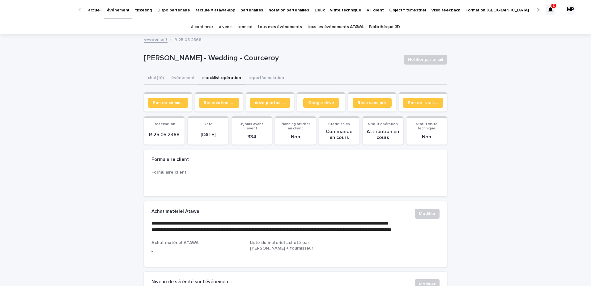
click at [551, 11] on icon at bounding box center [550, 9] width 4 height 5
